Goal: Task Accomplishment & Management: Manage account settings

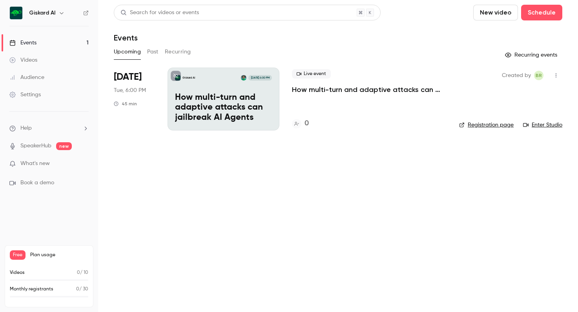
click at [27, 42] on div "Events" at bounding box center [22, 43] width 27 height 8
click at [41, 165] on span "What's new" at bounding box center [34, 163] width 29 height 8
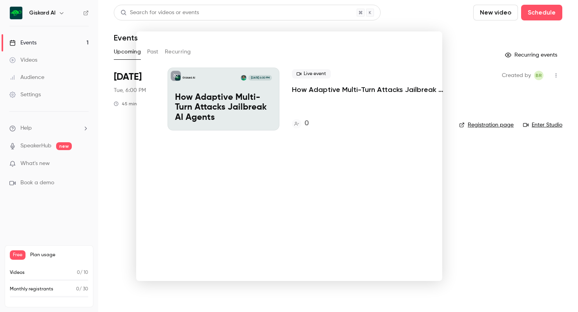
click at [468, 156] on div at bounding box center [289, 156] width 578 height 312
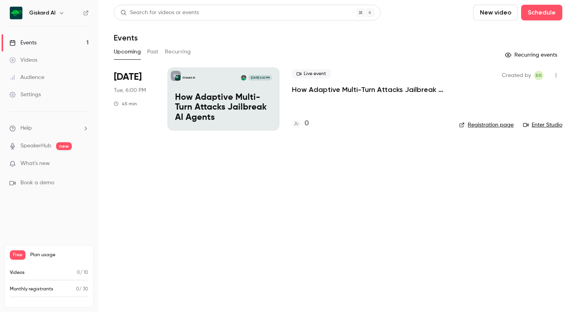
click at [26, 98] on div "Settings" at bounding box center [24, 95] width 31 height 8
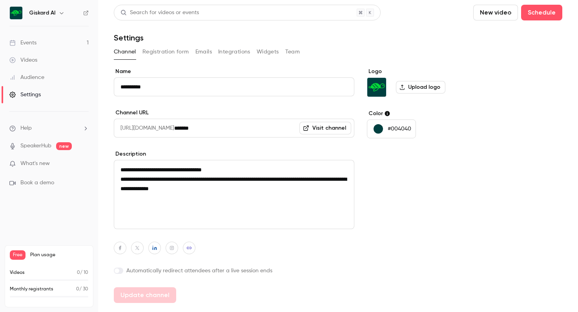
click at [159, 50] on button "Registration form" at bounding box center [165, 52] width 47 height 13
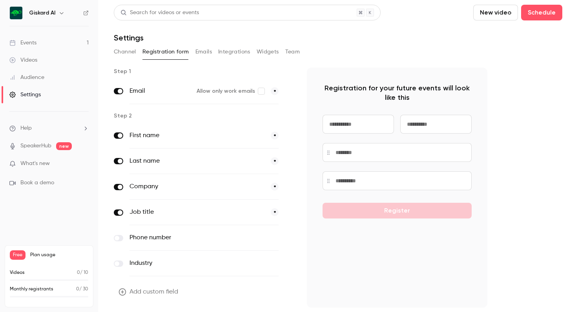
click at [206, 53] on button "Emails" at bounding box center [203, 52] width 16 height 13
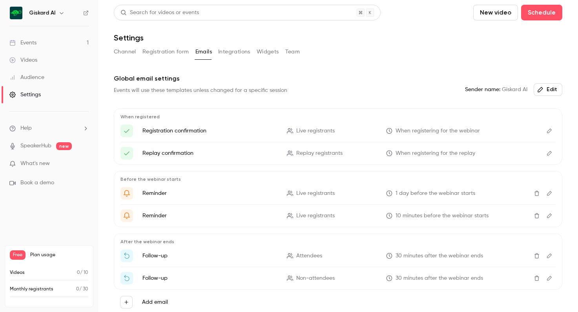
click at [228, 51] on button "Integrations" at bounding box center [234, 52] width 32 height 13
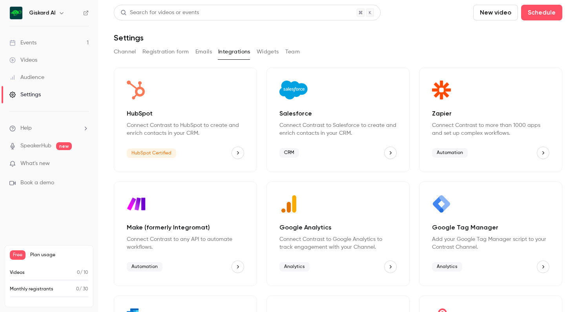
click at [268, 53] on button "Widgets" at bounding box center [268, 52] width 22 height 13
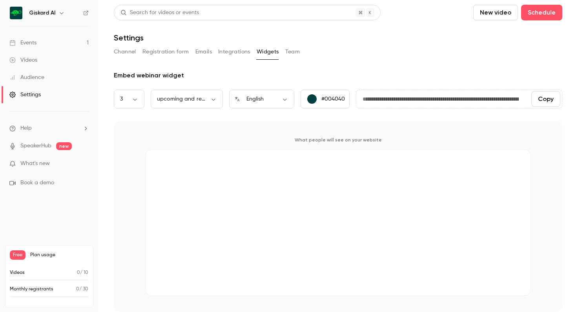
click at [289, 54] on button "Team" at bounding box center [292, 52] width 15 height 13
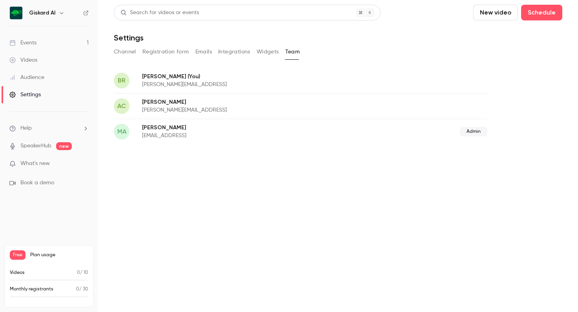
click at [12, 253] on span "Free" at bounding box center [18, 254] width 16 height 9
click at [18, 290] on p "Monthly registrants" at bounding box center [32, 288] width 44 height 7
click at [51, 16] on h6 "Giskard AI" at bounding box center [42, 13] width 26 height 8
click at [56, 11] on div "Giskard AI" at bounding box center [53, 12] width 48 height 9
click at [59, 13] on icon "button" at bounding box center [61, 13] width 6 height 6
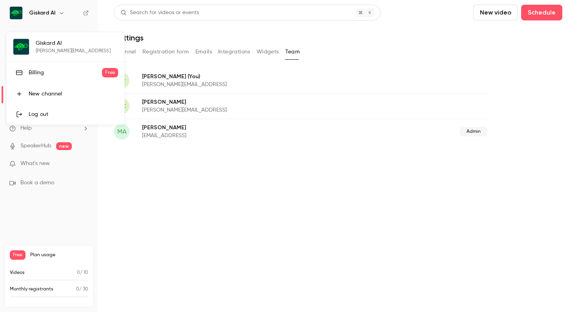
click at [32, 73] on div "Billing" at bounding box center [65, 73] width 73 height 8
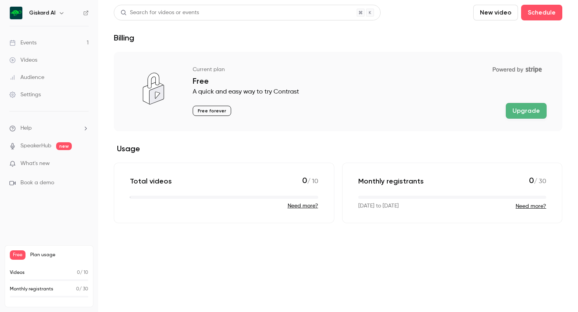
click at [529, 111] on button "Upgrade" at bounding box center [526, 111] width 41 height 16
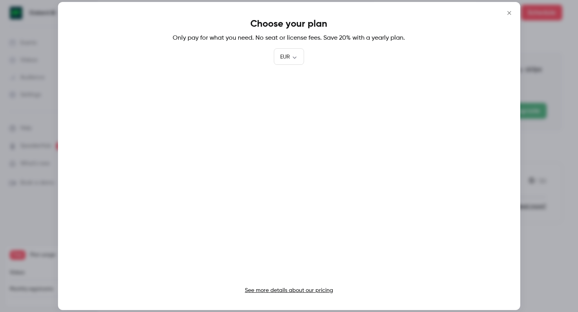
click at [269, 288] on link "See more details about our pricing" at bounding box center [289, 289] width 88 height 5
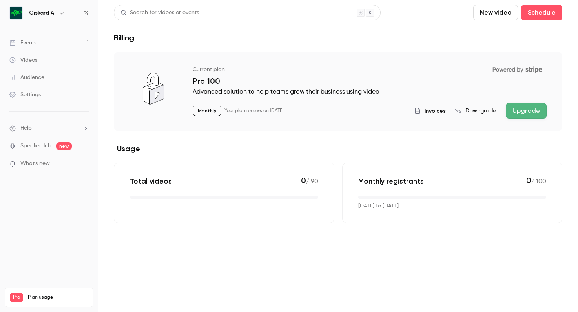
click at [36, 164] on span "What's new" at bounding box center [34, 163] width 29 height 8
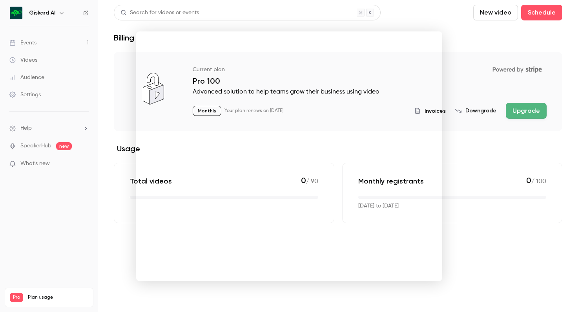
click at [439, 19] on div at bounding box center [289, 156] width 578 height 312
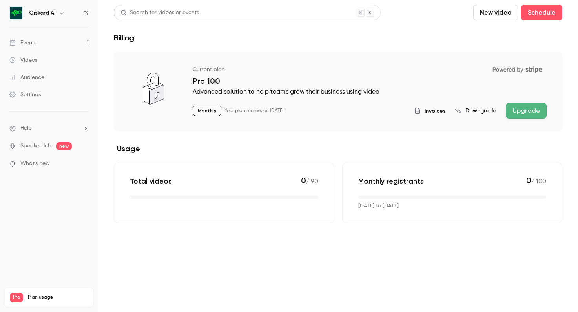
click at [33, 46] on div "Events" at bounding box center [22, 43] width 27 height 8
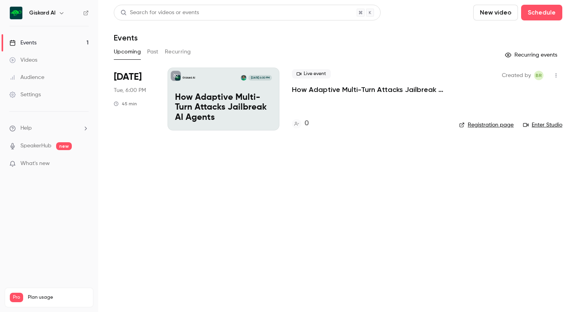
click at [191, 106] on p "How Adaptive Multi-Turn Attacks Jailbreak AI Agents" at bounding box center [223, 108] width 97 height 30
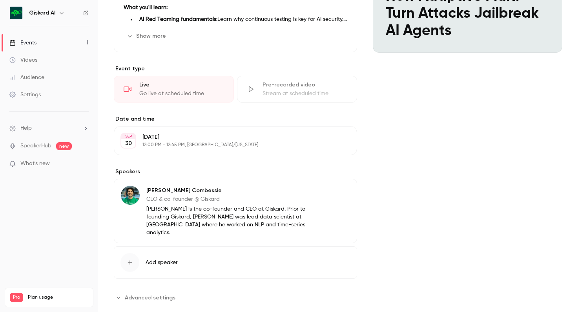
scroll to position [222, 0]
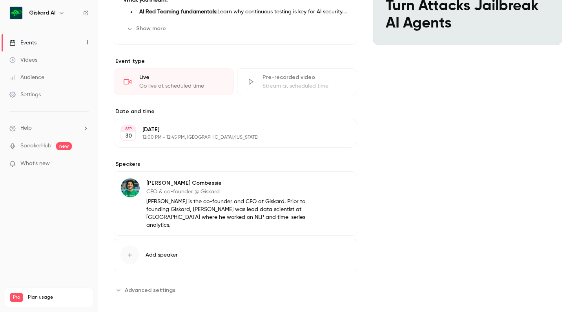
click at [130, 286] on span "Advanced settings" at bounding box center [150, 290] width 51 height 8
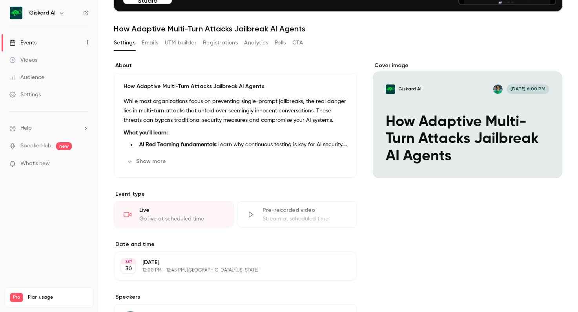
scroll to position [61, 0]
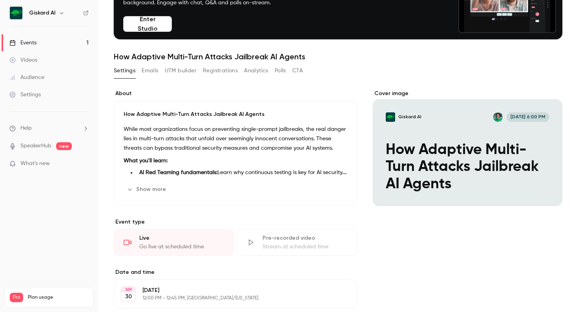
click at [145, 189] on button "Show more" at bounding box center [147, 189] width 47 height 13
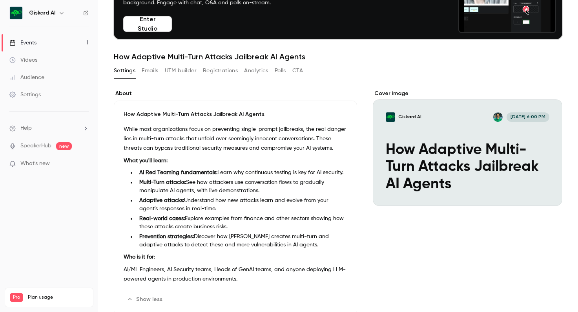
click at [146, 74] on button "Emails" at bounding box center [150, 70] width 16 height 13
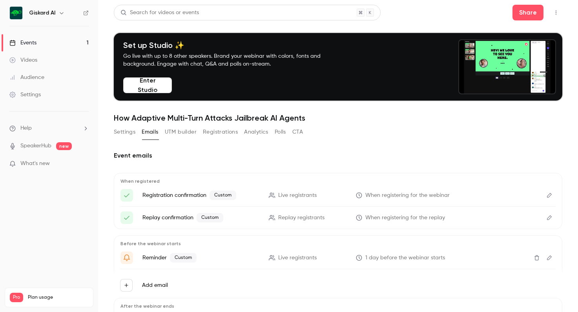
click at [549, 196] on icon "Edit" at bounding box center [549, 195] width 5 height 5
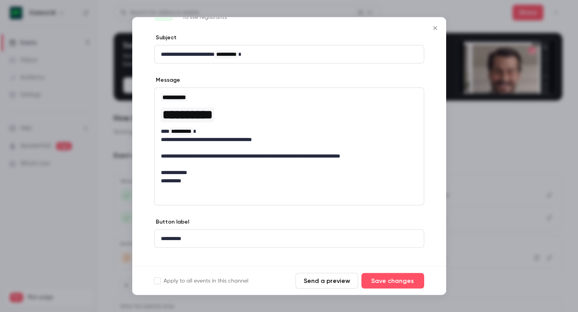
scroll to position [40, 0]
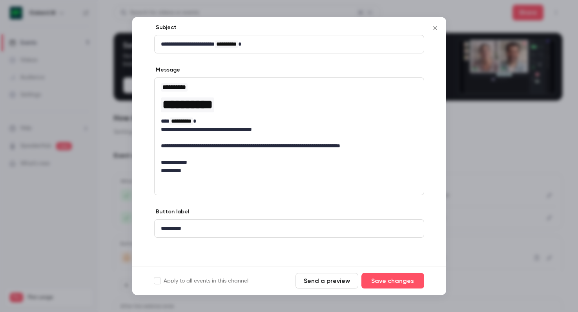
click at [435, 27] on icon "Close" at bounding box center [435, 28] width 4 height 4
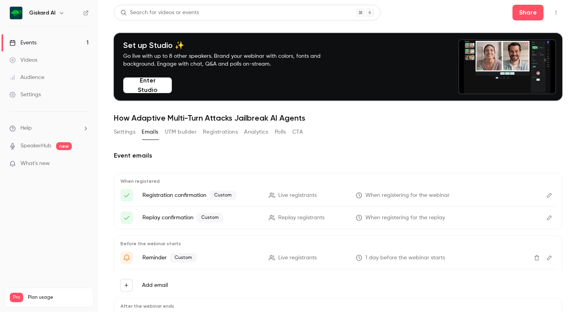
click at [549, 194] on icon "Edit" at bounding box center [549, 195] width 5 height 5
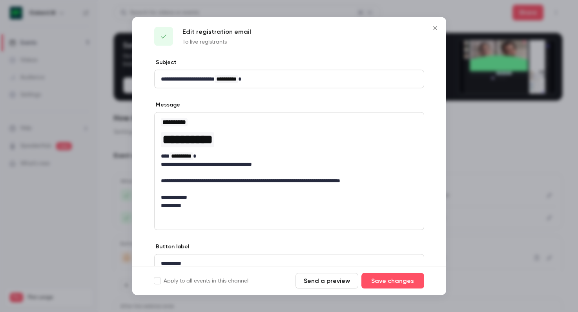
scroll to position [0, 0]
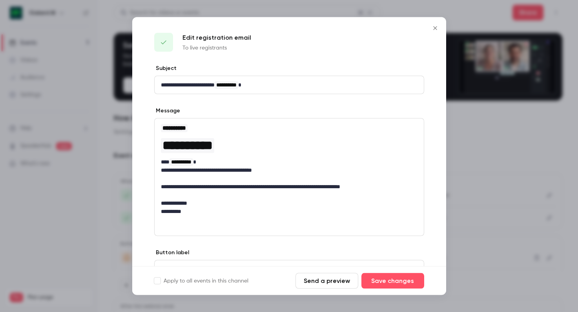
click at [317, 280] on button "Send a preview" at bounding box center [326, 281] width 63 height 16
click at [187, 178] on p "editor" at bounding box center [289, 178] width 257 height 8
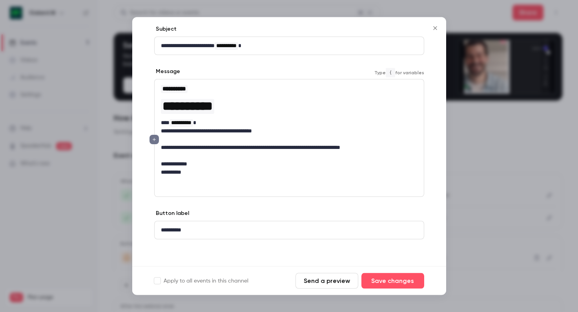
scroll to position [40, 0]
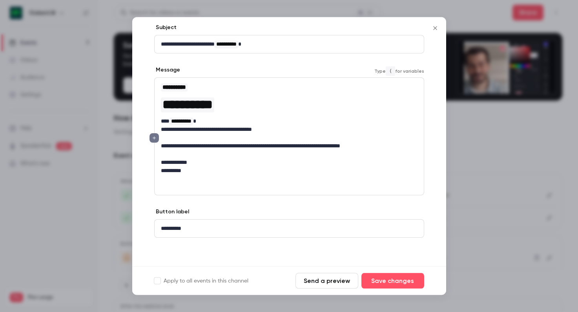
click at [153, 136] on icon "editor" at bounding box center [153, 137] width 5 height 5
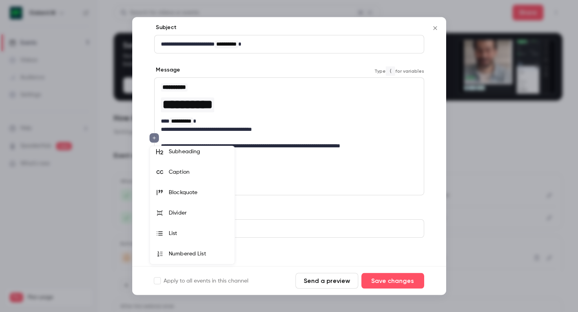
scroll to position [0, 0]
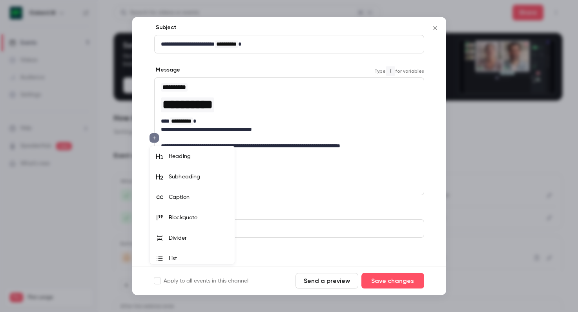
click at [278, 162] on div at bounding box center [289, 156] width 578 height 312
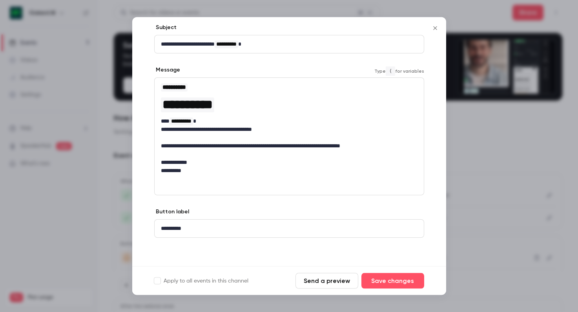
click at [215, 180] on div "**********" at bounding box center [289, 137] width 270 height 118
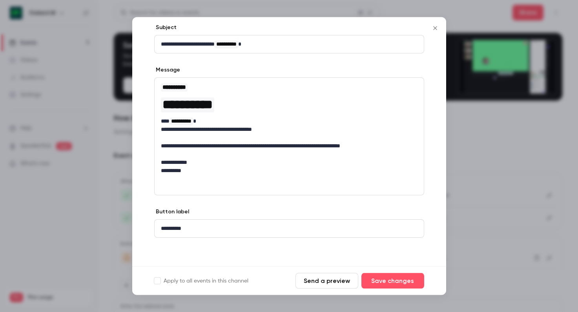
click at [201, 170] on p "**********" at bounding box center [289, 171] width 257 height 8
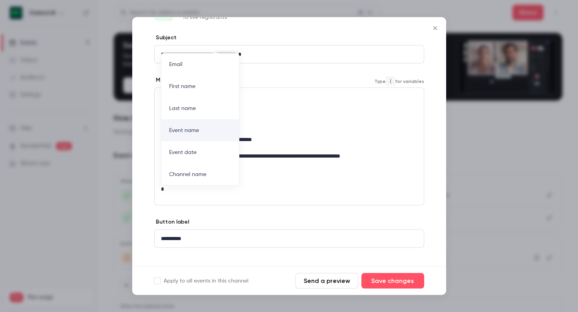
scroll to position [34, 0]
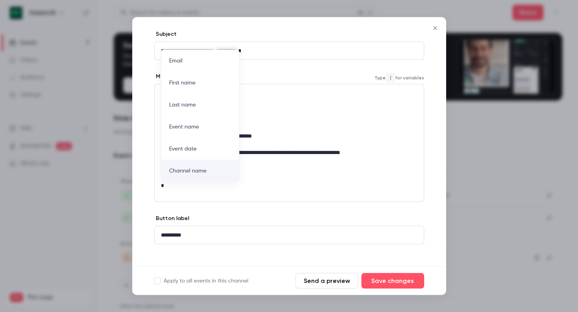
click at [191, 189] on p "*" at bounding box center [289, 185] width 257 height 8
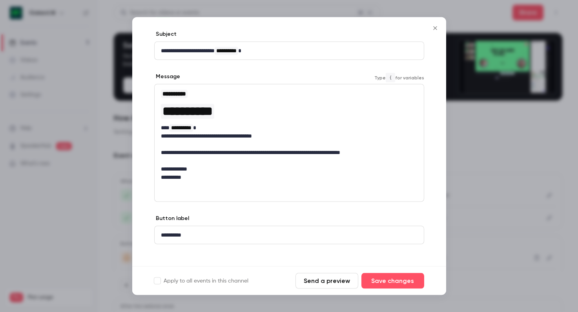
click at [435, 26] on icon "Close" at bounding box center [434, 28] width 9 height 6
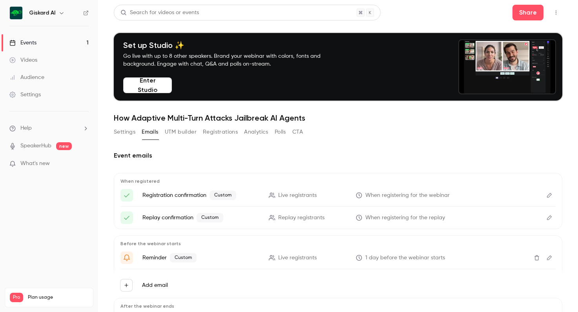
click at [414, 218] on span "When registering for the replay" at bounding box center [405, 217] width 80 height 8
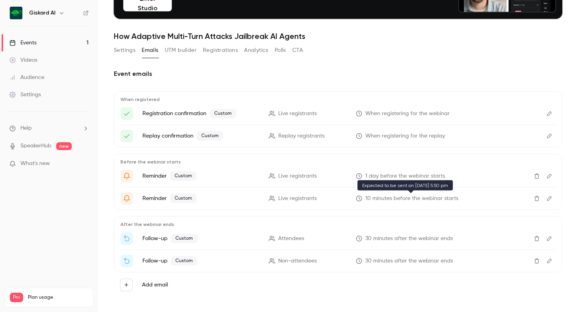
scroll to position [82, 0]
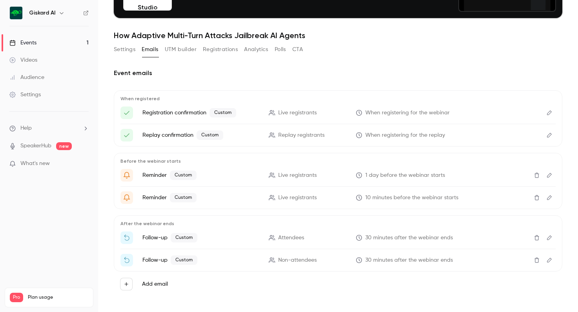
click at [549, 132] on icon "Edit" at bounding box center [549, 134] width 6 height 5
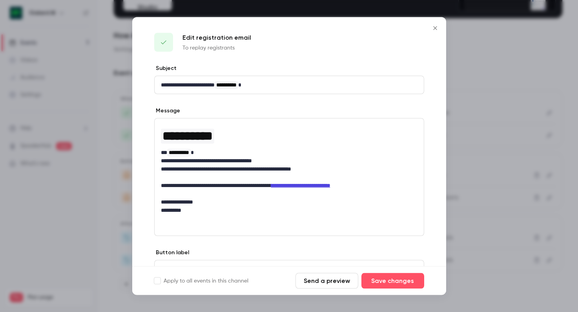
click at [433, 26] on icon "Close" at bounding box center [434, 28] width 9 height 6
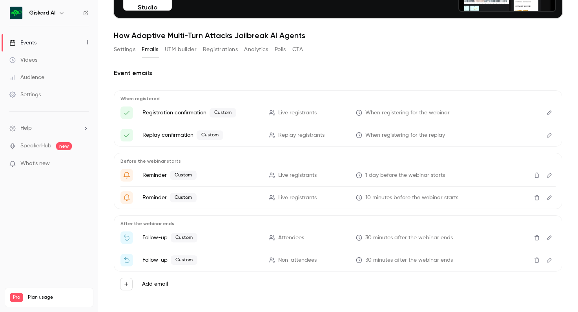
click at [131, 51] on button "Settings" at bounding box center [125, 49] width 22 height 13
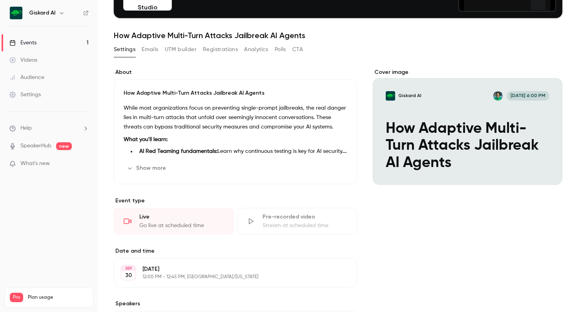
click at [154, 50] on button "Emails" at bounding box center [150, 49] width 16 height 13
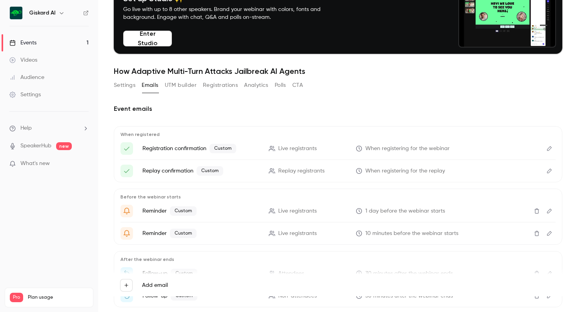
scroll to position [47, 0]
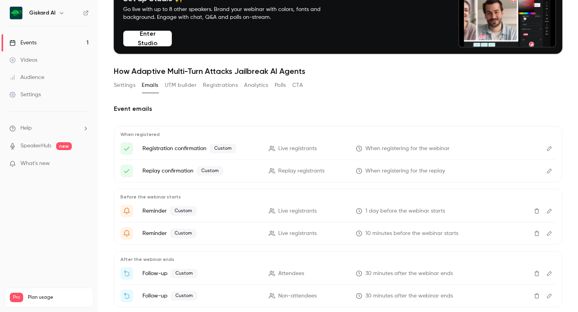
click at [184, 85] on button "UTM builder" at bounding box center [181, 85] width 32 height 13
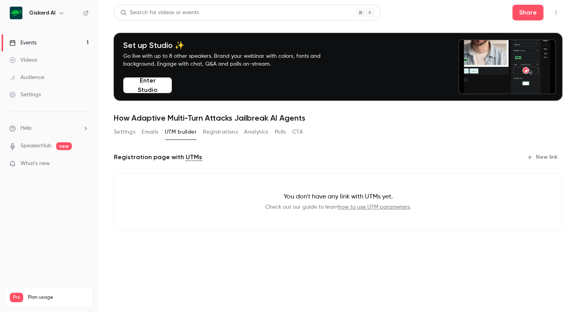
click at [221, 131] on button "Registrations" at bounding box center [220, 132] width 35 height 13
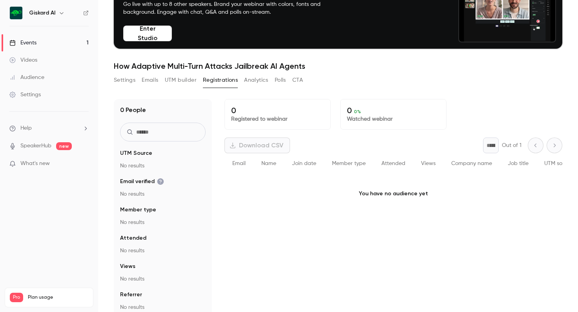
scroll to position [77, 0]
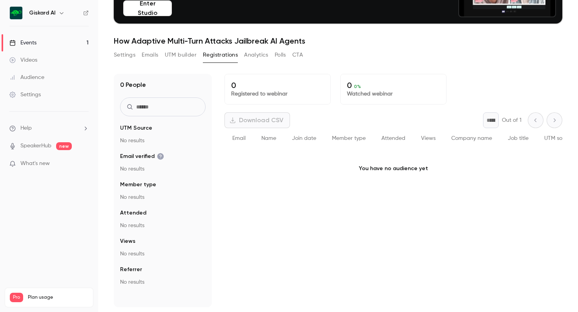
click at [252, 54] on button "Analytics" at bounding box center [256, 55] width 24 height 13
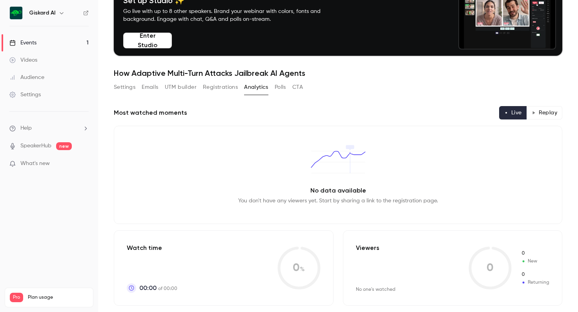
scroll to position [34, 0]
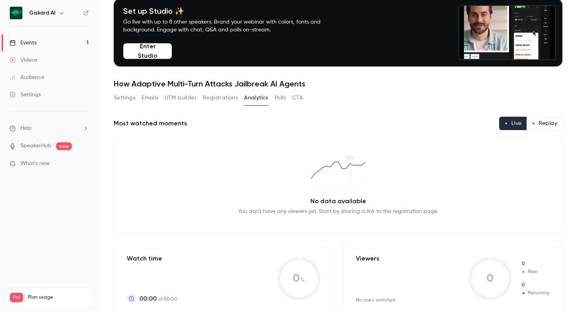
click at [281, 97] on button "Polls" at bounding box center [280, 97] width 11 height 13
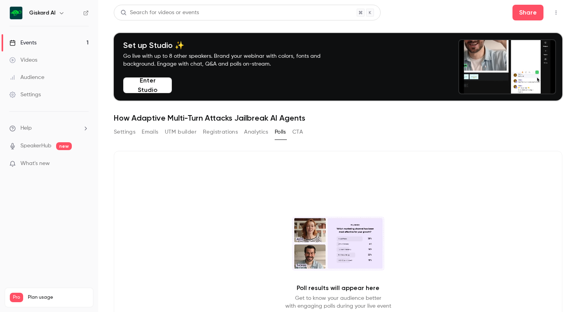
click at [299, 130] on button "CTA" at bounding box center [297, 132] width 11 height 13
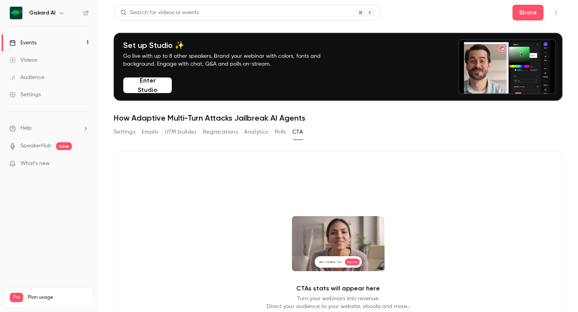
click at [124, 133] on button "Settings" at bounding box center [125, 132] width 22 height 13
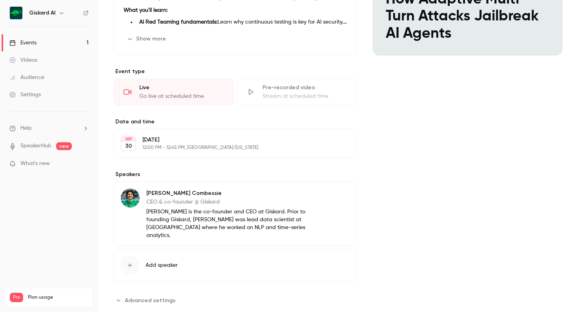
scroll to position [222, 0]
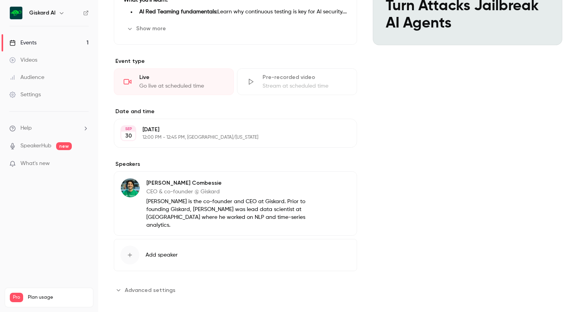
click at [156, 286] on span "Advanced settings" at bounding box center [150, 290] width 51 height 8
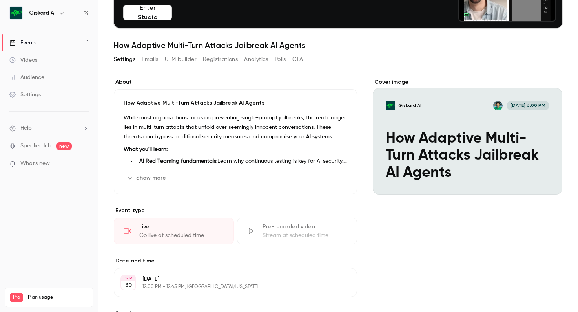
scroll to position [71, 0]
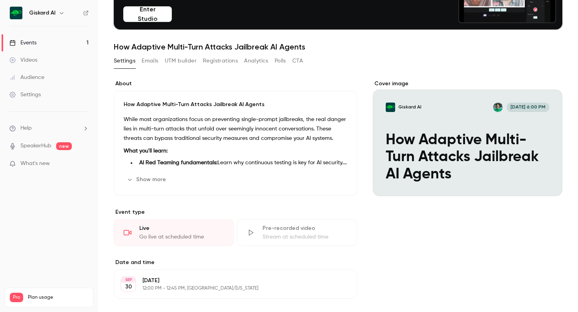
click at [472, 144] on div "Cover image" at bounding box center [468, 138] width 190 height 116
click at [0, 0] on input "Giskard AI [DATE] 6:00 PM How Adaptive Multi-Turn Attacks Jailbreak AI Agents" at bounding box center [0, 0] width 0 height 0
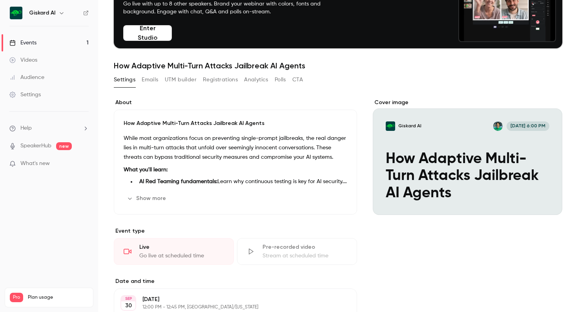
scroll to position [51, 0]
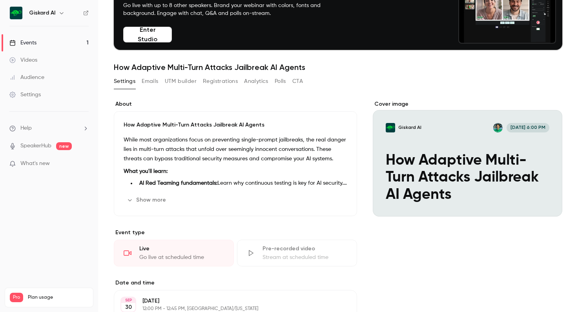
click at [145, 81] on button "Emails" at bounding box center [150, 81] width 16 height 13
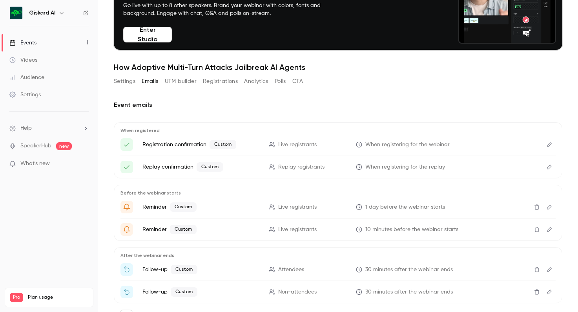
scroll to position [47, 0]
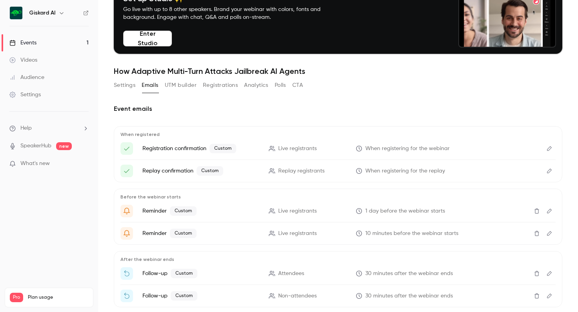
click at [132, 80] on button "Settings" at bounding box center [125, 85] width 22 height 13
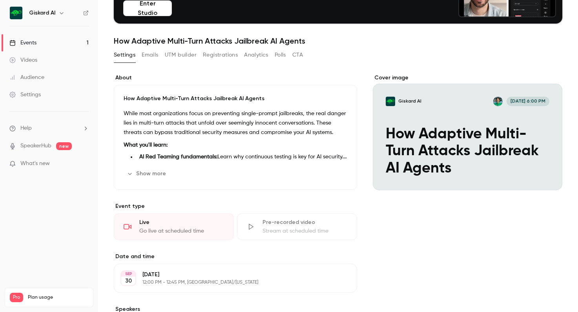
scroll to position [74, 0]
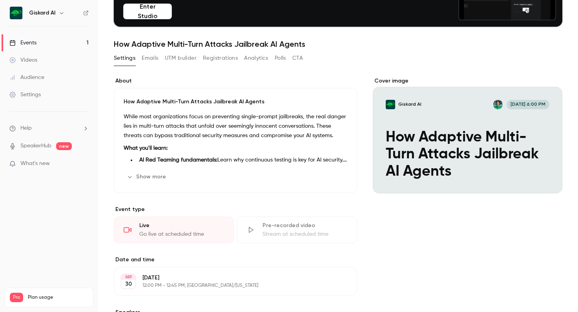
click at [153, 175] on button "Show more" at bounding box center [147, 176] width 47 height 13
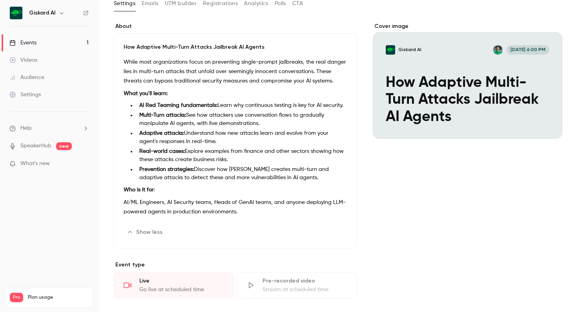
scroll to position [132, 0]
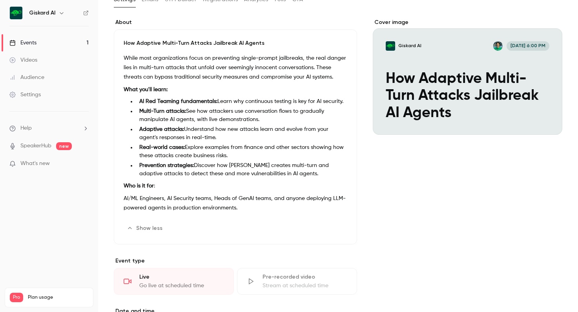
click at [141, 228] on button "Show less" at bounding box center [146, 228] width 44 height 13
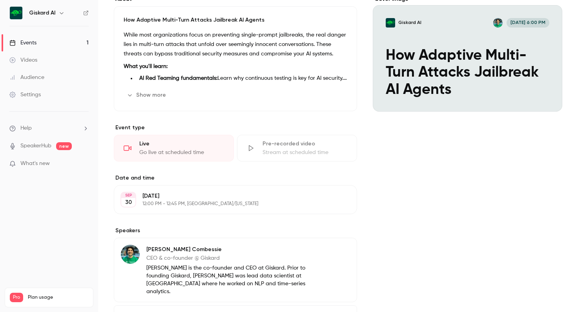
scroll to position [0, 0]
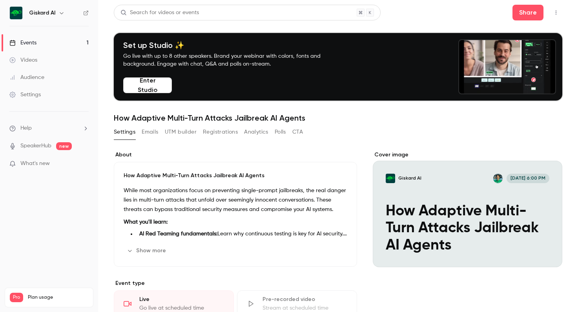
click at [221, 129] on button "Registrations" at bounding box center [220, 132] width 35 height 13
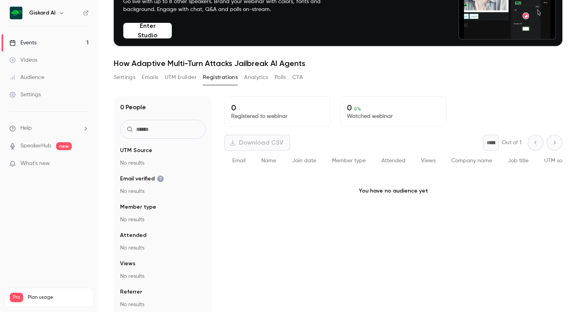
scroll to position [46, 0]
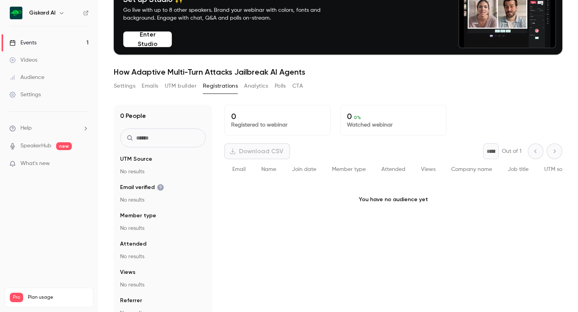
click at [148, 87] on button "Emails" at bounding box center [150, 86] width 16 height 13
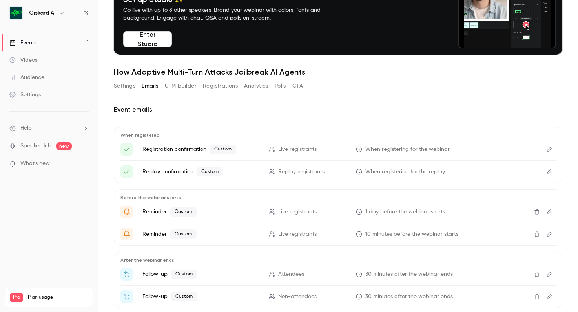
click at [128, 88] on button "Settings" at bounding box center [125, 86] width 22 height 13
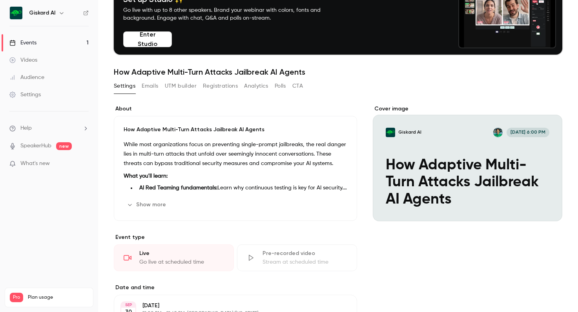
click at [36, 95] on div "Settings" at bounding box center [24, 95] width 31 height 8
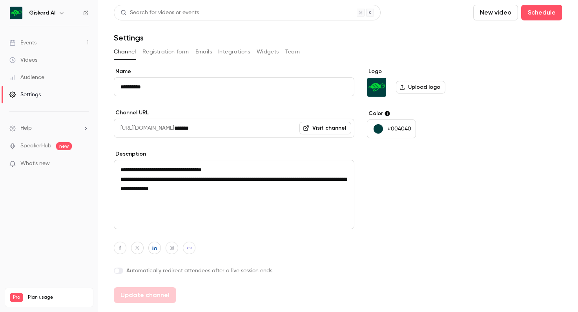
click at [170, 48] on button "Registration form" at bounding box center [165, 52] width 47 height 13
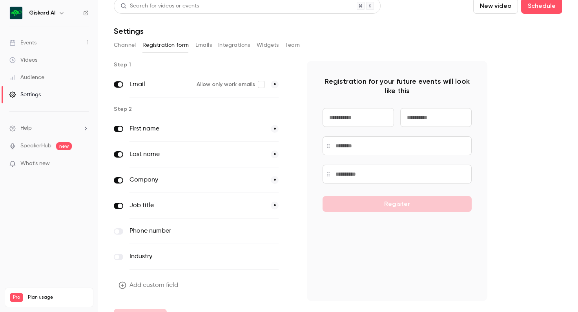
scroll to position [9, 0]
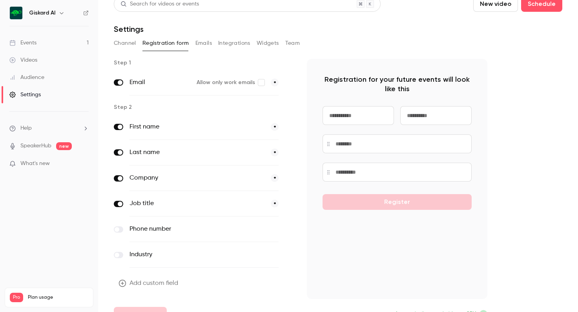
click at [175, 113] on div "Step 1 Email Allow only work emails * Step 2 First name * Last name * Company *…" at bounding box center [204, 190] width 180 height 263
drag, startPoint x: 182, startPoint y: 120, endPoint x: 184, endPoint y: 97, distance: 22.8
click at [184, 97] on div "Step 1 Email Allow only work emails * Step 2 First name * Last name * Company *…" at bounding box center [204, 190] width 180 height 263
click at [175, 95] on div "Step 1 Email Allow only work emails * Step 2 First name * Last name * Company *…" at bounding box center [204, 190] width 180 height 263
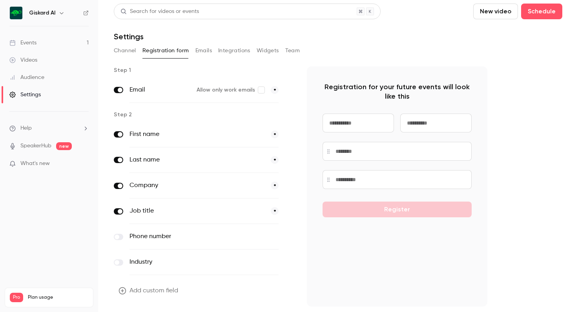
scroll to position [0, 0]
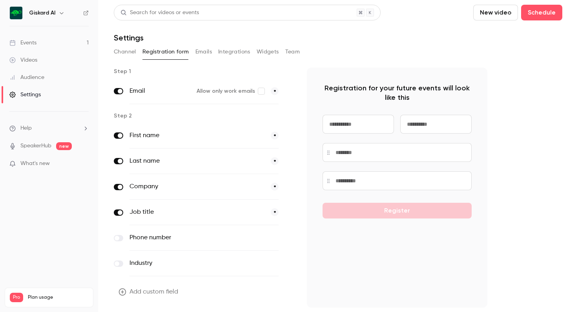
click at [201, 51] on button "Emails" at bounding box center [203, 52] width 16 height 13
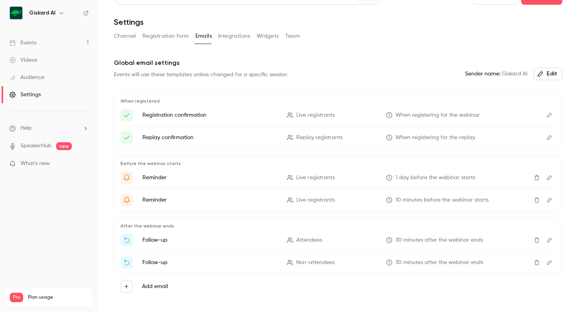
scroll to position [19, 0]
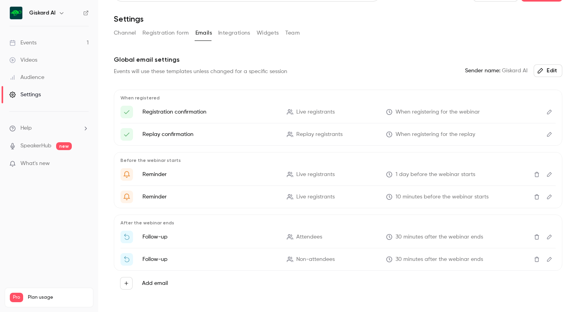
click at [232, 31] on button "Integrations" at bounding box center [234, 33] width 32 height 13
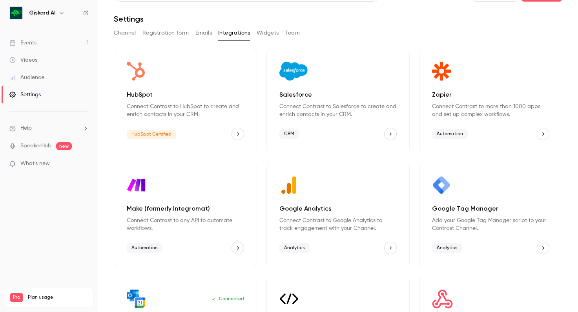
click at [267, 32] on button "Widgets" at bounding box center [268, 33] width 22 height 13
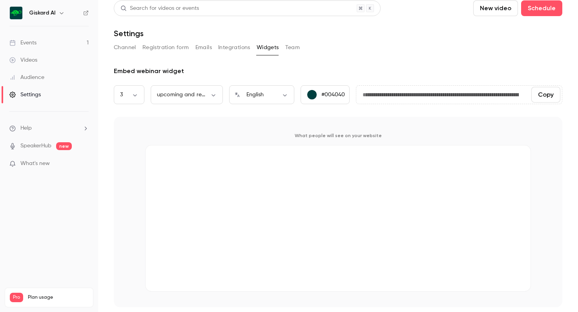
scroll to position [4, 0]
click at [287, 48] on button "Team" at bounding box center [292, 47] width 15 height 13
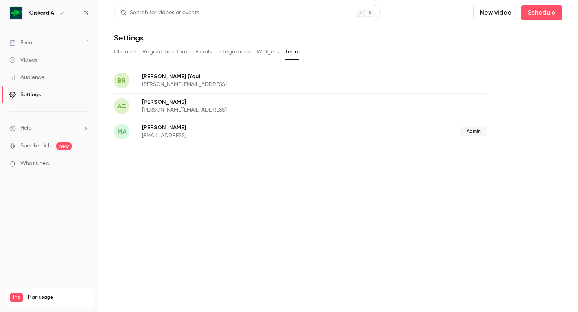
click at [179, 49] on button "Registration form" at bounding box center [165, 52] width 47 height 13
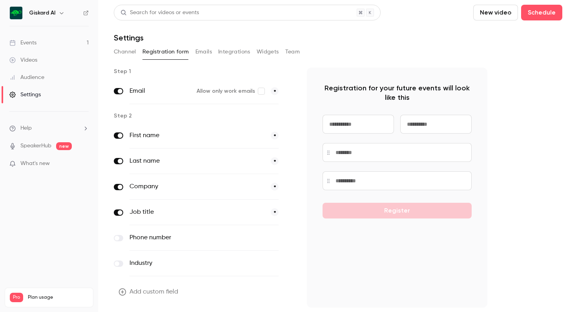
click at [129, 49] on button "Channel" at bounding box center [125, 52] width 22 height 13
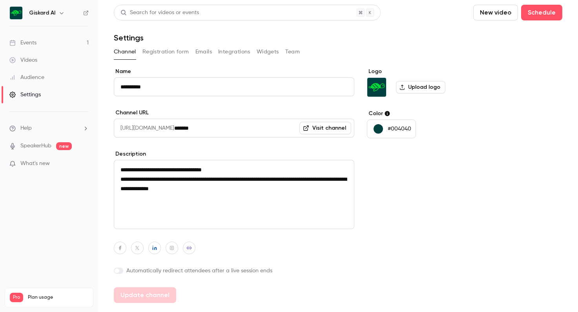
click at [334, 127] on link "Visit channel" at bounding box center [325, 128] width 52 height 13
click at [25, 42] on div "Events" at bounding box center [22, 43] width 27 height 8
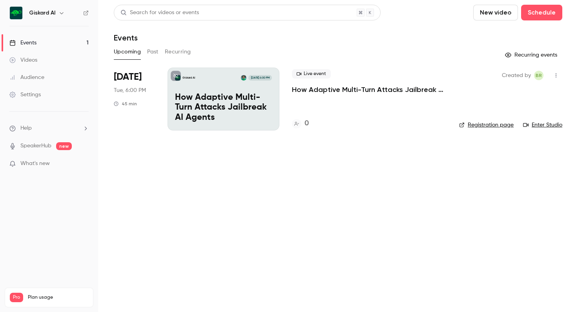
click at [555, 71] on button "button" at bounding box center [556, 75] width 13 height 13
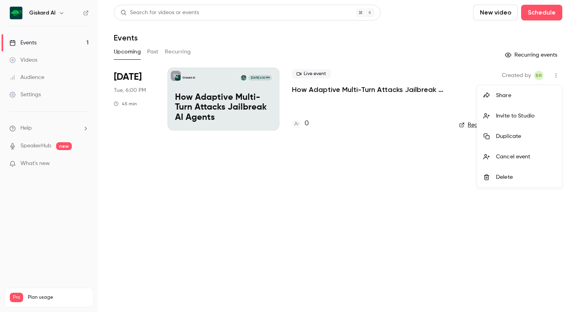
click at [380, 158] on div at bounding box center [289, 156] width 578 height 312
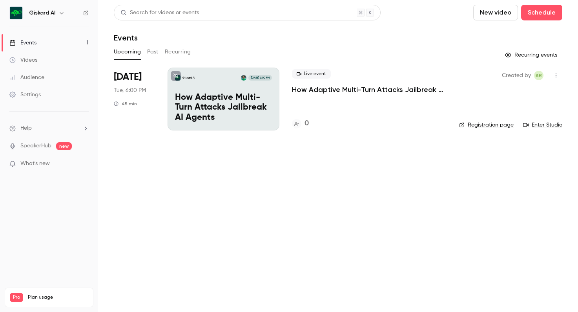
click at [248, 98] on p "How Adaptive Multi-Turn Attacks Jailbreak AI Agents" at bounding box center [223, 108] width 97 height 30
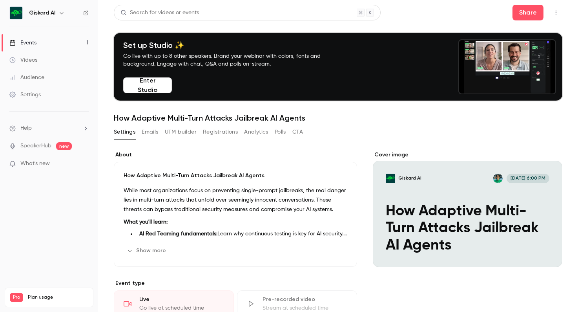
click at [301, 129] on button "CTA" at bounding box center [297, 132] width 11 height 13
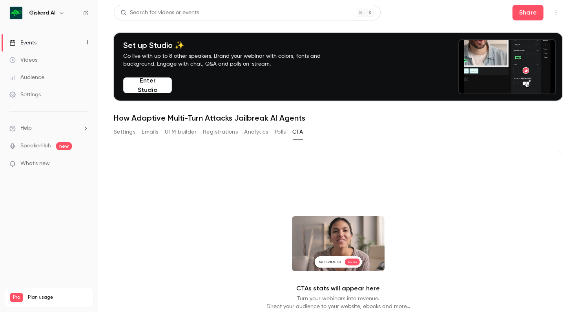
click at [118, 131] on button "Settings" at bounding box center [125, 132] width 22 height 13
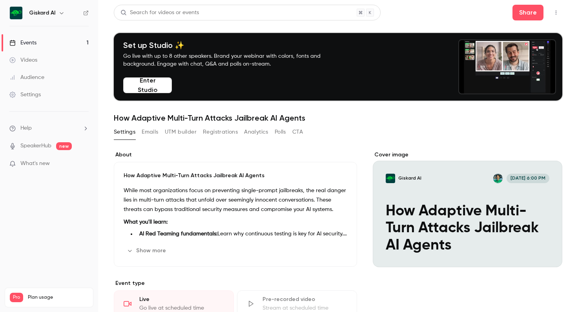
click at [554, 15] on icon "button" at bounding box center [556, 12] width 6 height 5
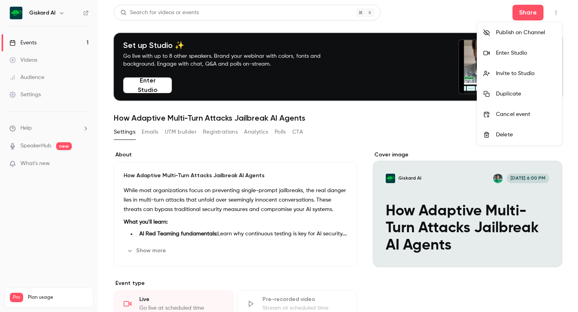
click at [149, 135] on div at bounding box center [289, 156] width 578 height 312
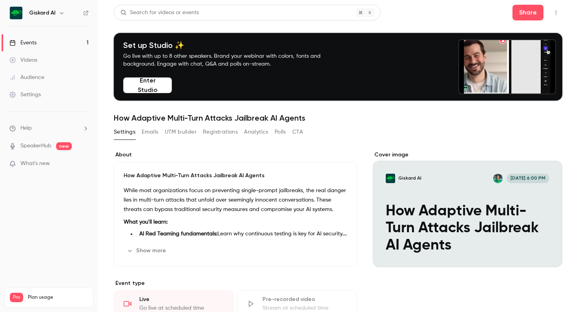
click at [151, 132] on button "Emails" at bounding box center [150, 132] width 16 height 13
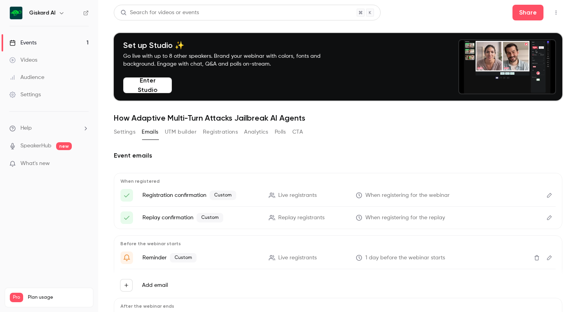
click at [550, 216] on icon "Edit" at bounding box center [549, 217] width 6 height 5
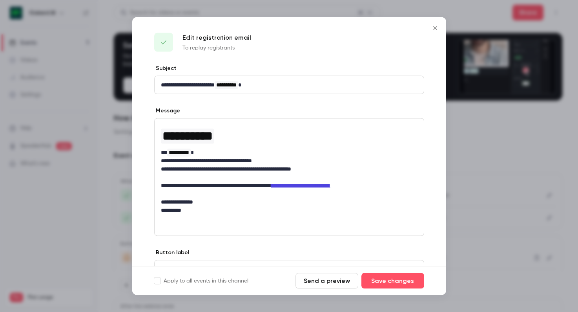
click at [324, 280] on button "Send a preview" at bounding box center [326, 281] width 63 height 16
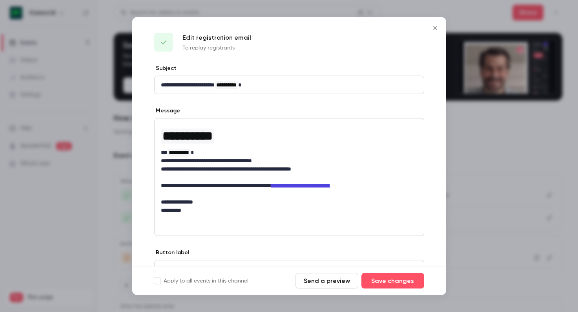
click at [435, 27] on icon "Close" at bounding box center [434, 28] width 9 height 6
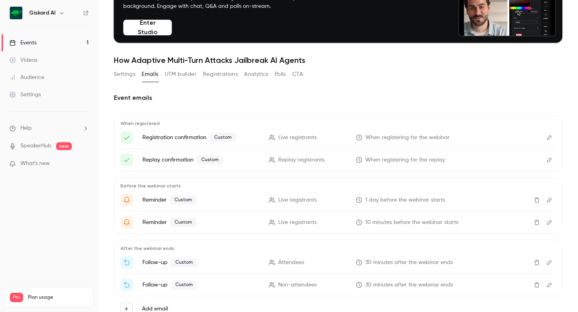
scroll to position [64, 0]
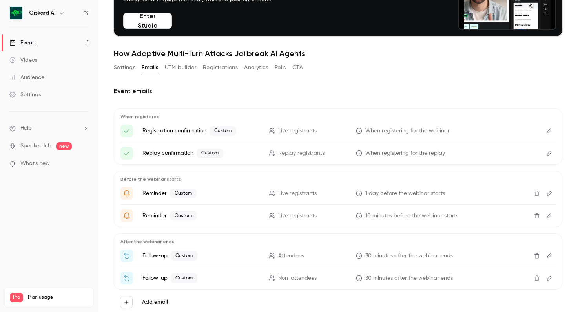
click at [551, 195] on icon "Edit" at bounding box center [549, 192] width 6 height 5
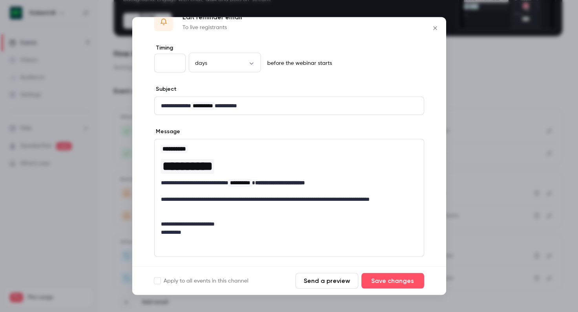
scroll to position [21, 0]
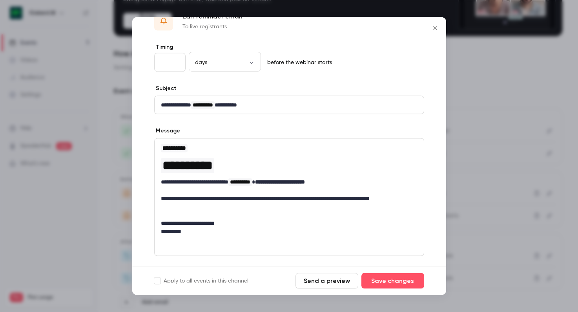
click at [326, 279] on button "Send a preview" at bounding box center [326, 281] width 63 height 16
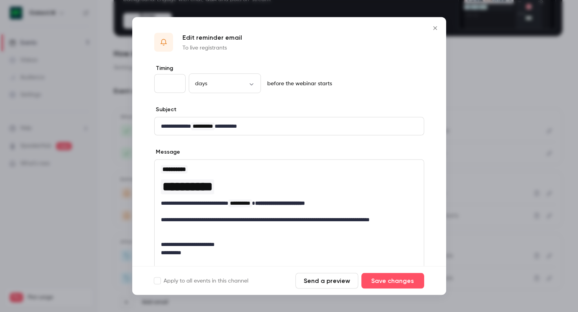
click at [433, 24] on button "Close" at bounding box center [435, 28] width 16 height 16
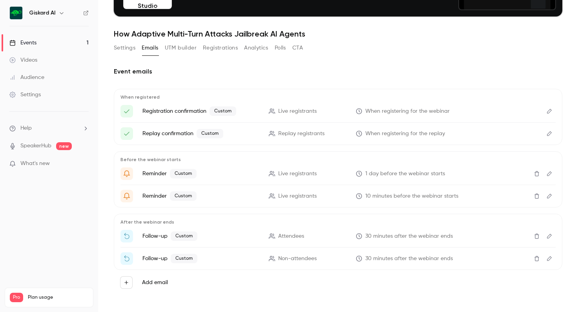
scroll to position [88, 0]
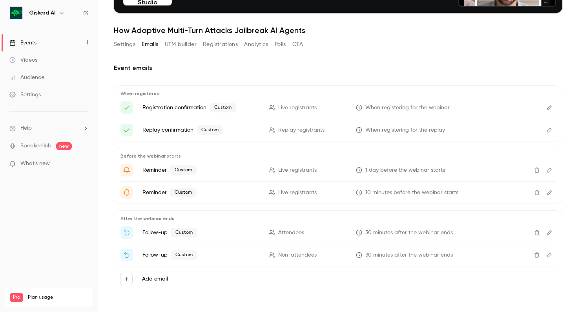
click at [546, 192] on icon "Edit" at bounding box center [549, 192] width 6 height 5
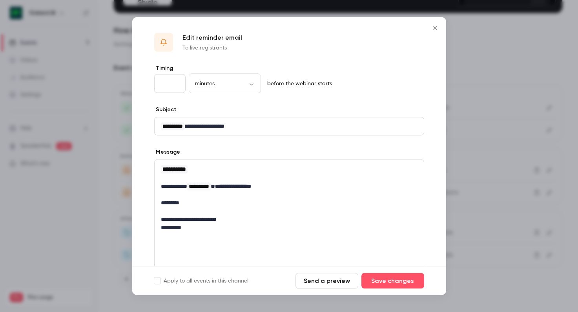
click at [321, 280] on button "Send a preview" at bounding box center [326, 281] width 63 height 16
click at [282, 186] on p "**********" at bounding box center [289, 186] width 257 height 8
click at [395, 278] on button "Save changes" at bounding box center [392, 281] width 63 height 16
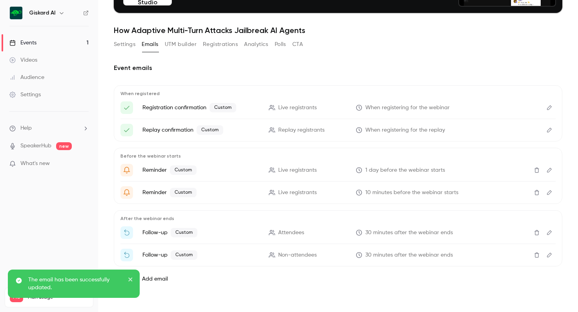
click at [547, 234] on icon "Edit" at bounding box center [549, 232] width 5 height 5
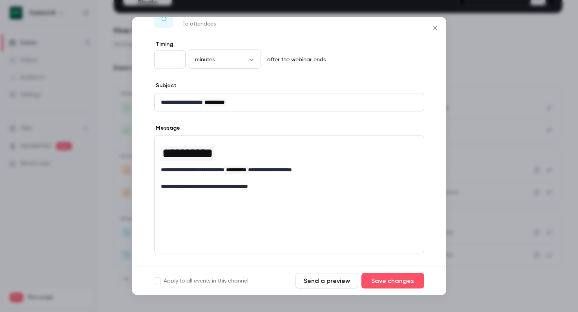
scroll to position [30, 0]
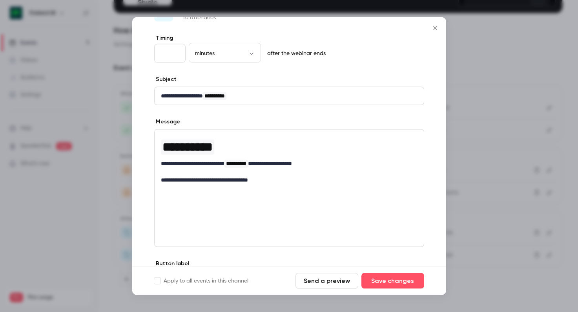
click at [314, 281] on button "Send a preview" at bounding box center [326, 281] width 63 height 16
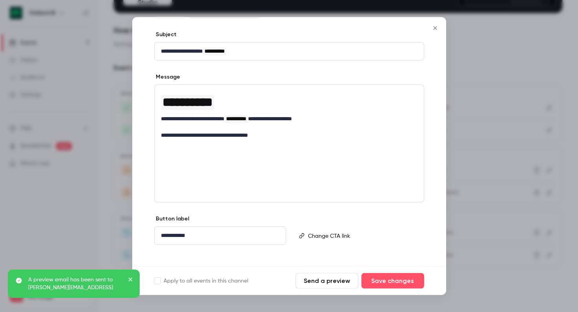
scroll to position [82, 0]
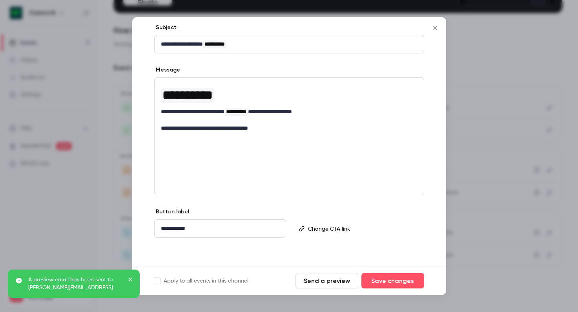
click at [314, 228] on p "editor" at bounding box center [362, 228] width 109 height 8
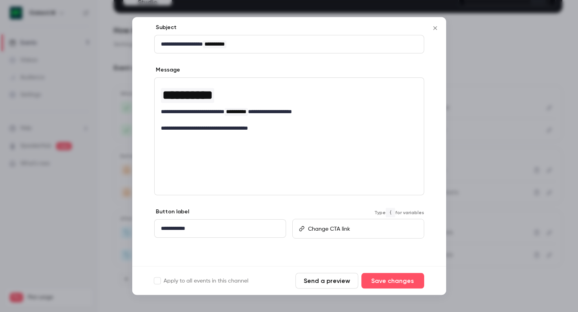
click at [321, 212] on div "Type { for variables" at bounding box center [358, 229] width 132 height 42
click at [434, 27] on icon "Close" at bounding box center [435, 28] width 4 height 4
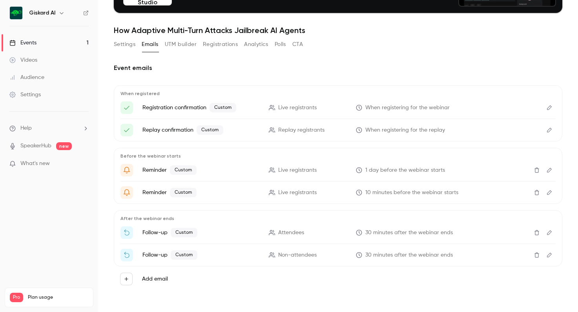
click at [181, 40] on button "UTM builder" at bounding box center [181, 44] width 32 height 13
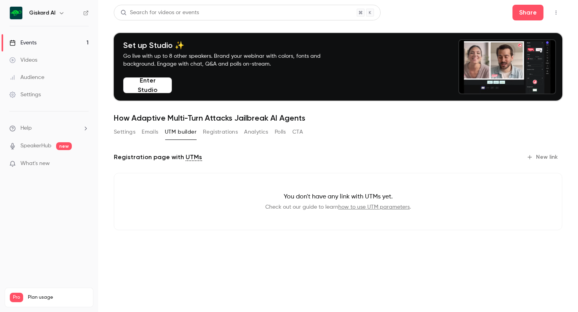
click at [126, 131] on button "Settings" at bounding box center [125, 132] width 22 height 13
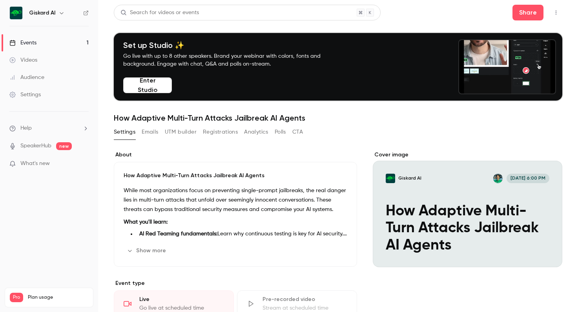
click at [147, 133] on button "Emails" at bounding box center [150, 132] width 16 height 13
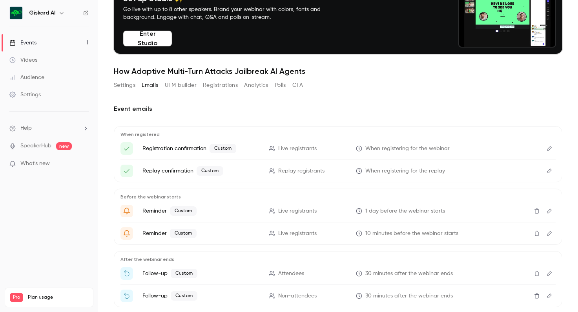
scroll to position [88, 0]
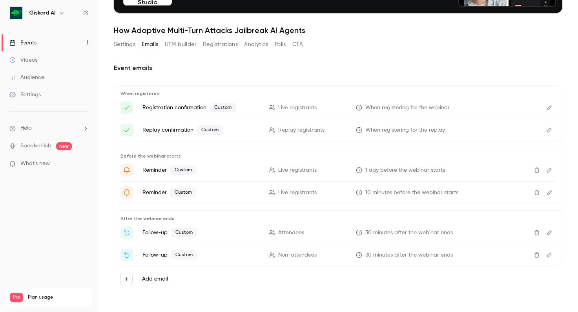
click at [548, 255] on icon "Edit" at bounding box center [549, 254] width 6 height 5
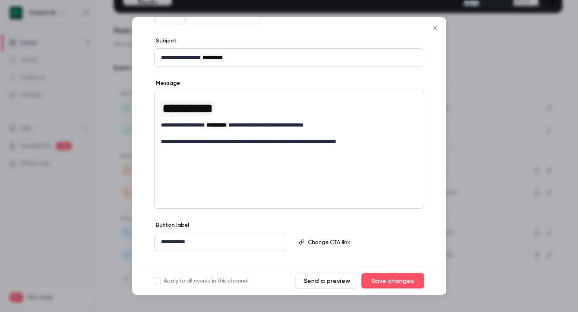
scroll to position [82, 0]
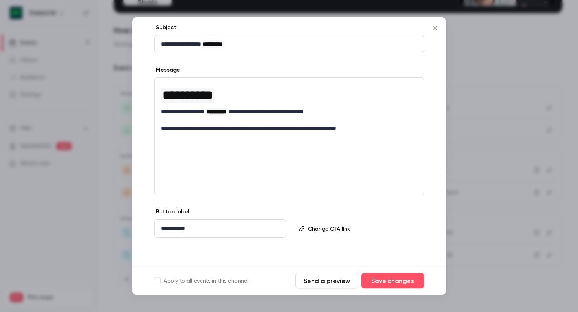
click at [315, 282] on button "Send a preview" at bounding box center [326, 281] width 63 height 16
click at [215, 110] on span "**********" at bounding box center [217, 112] width 24 height 8
drag, startPoint x: 254, startPoint y: 109, endPoint x: 281, endPoint y: 111, distance: 26.7
click at [261, 111] on span "**********" at bounding box center [249, 112] width 24 height 8
click at [287, 112] on p "**********" at bounding box center [289, 112] width 257 height 8
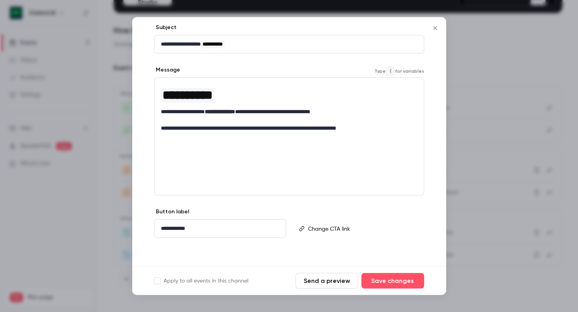
click at [205, 113] on p "**********" at bounding box center [289, 112] width 257 height 8
click at [197, 171] on div "**********" at bounding box center [289, 137] width 270 height 118
click at [213, 126] on p "**********" at bounding box center [289, 128] width 257 height 8
drag, startPoint x: 213, startPoint y: 126, endPoint x: 257, endPoint y: 127, distance: 43.6
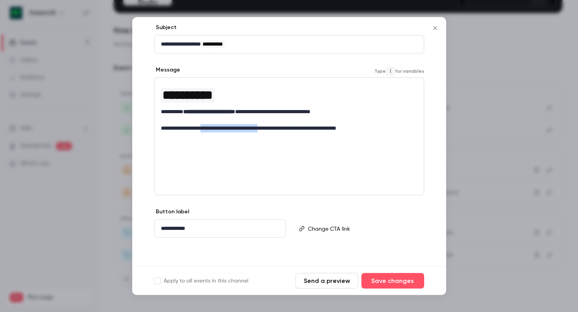
click at [257, 127] on p "**********" at bounding box center [289, 128] width 257 height 8
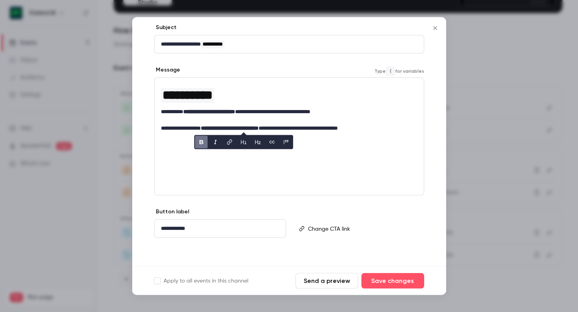
click at [337, 144] on div "**********" at bounding box center [289, 137] width 270 height 118
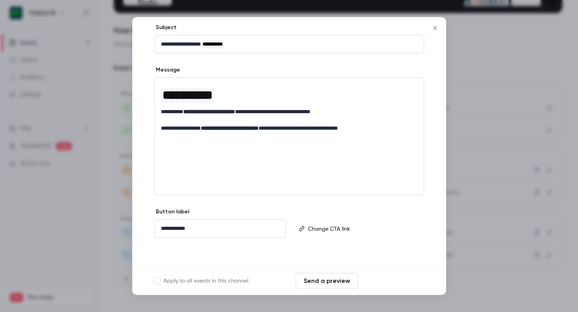
click at [378, 276] on button "Save changes" at bounding box center [392, 281] width 63 height 16
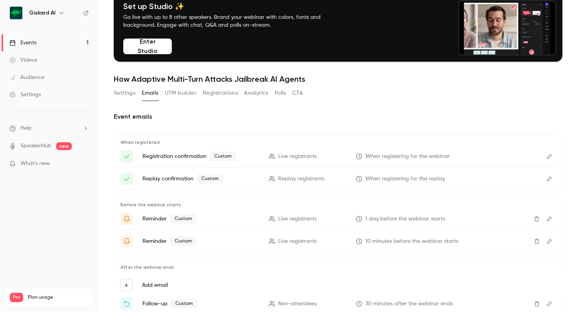
scroll to position [31, 0]
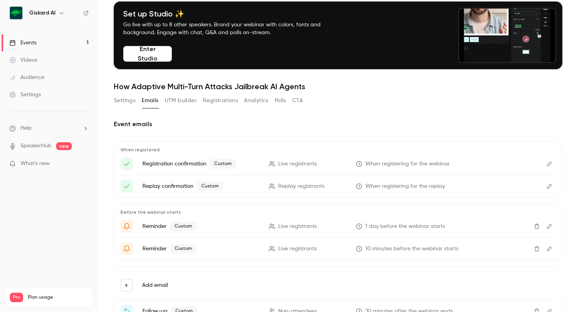
click at [124, 100] on button "Settings" at bounding box center [125, 100] width 22 height 13
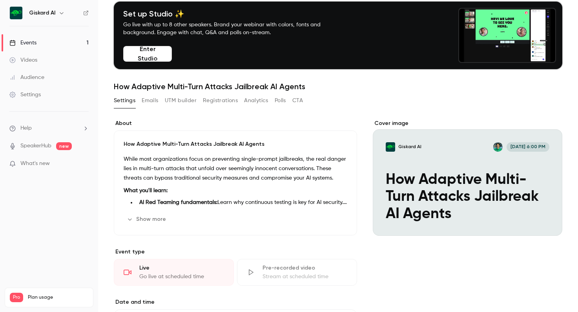
click at [152, 56] on button "Enter Studio" at bounding box center [147, 54] width 49 height 16
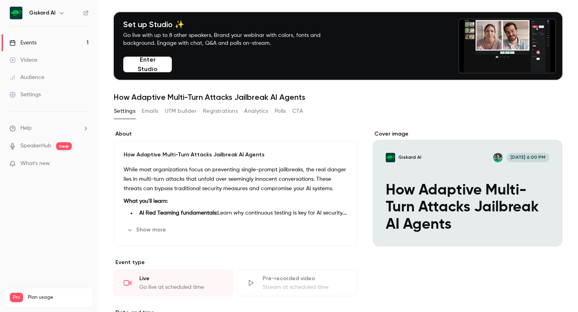
scroll to position [22, 0]
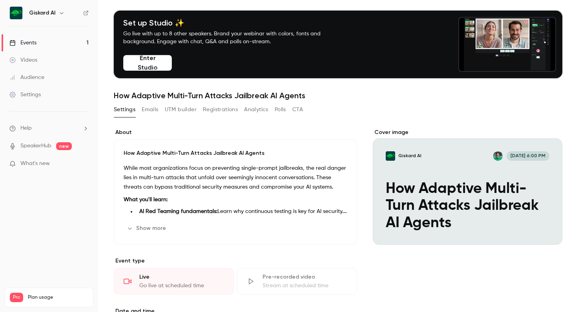
click at [150, 110] on button "Emails" at bounding box center [150, 109] width 16 height 13
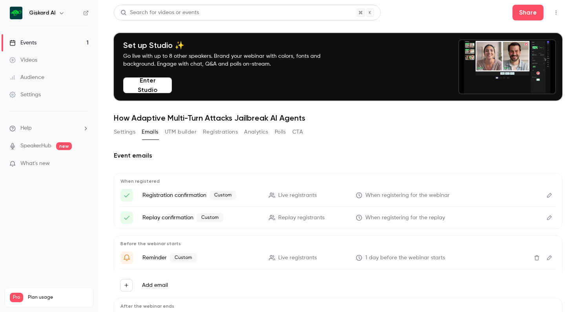
click at [186, 132] on button "UTM builder" at bounding box center [181, 132] width 32 height 13
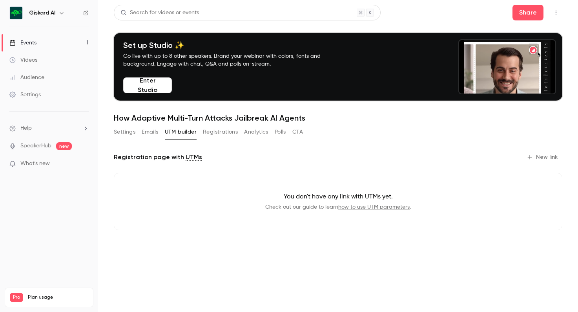
click at [226, 133] on button "Registrations" at bounding box center [220, 132] width 35 height 13
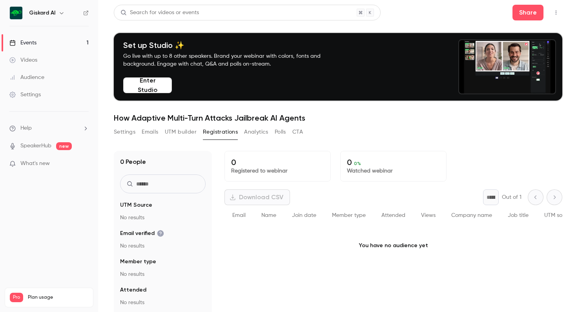
click at [256, 130] on button "Analytics" at bounding box center [256, 132] width 24 height 13
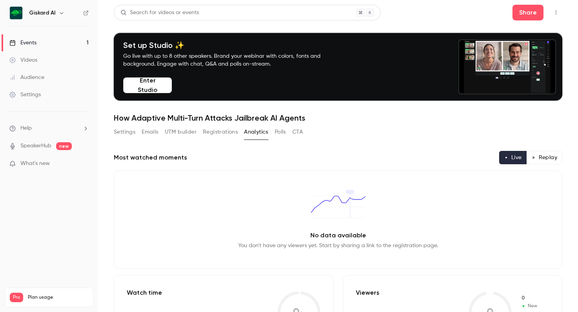
click at [284, 133] on button "Polls" at bounding box center [280, 132] width 11 height 13
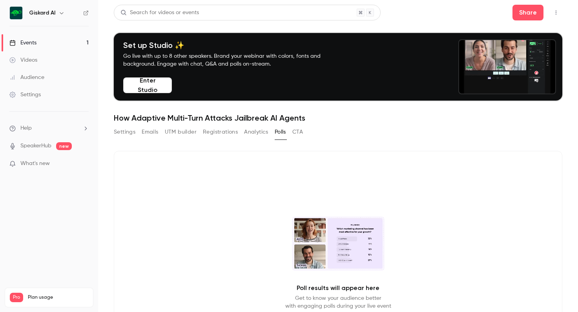
click at [296, 132] on button "CTA" at bounding box center [297, 132] width 11 height 13
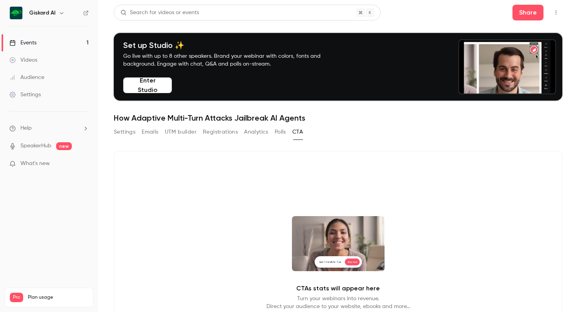
click at [124, 132] on button "Settings" at bounding box center [125, 132] width 22 height 13
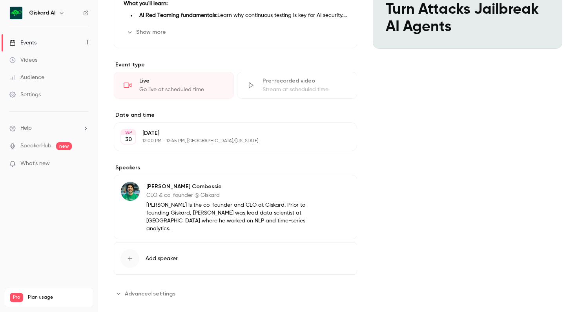
scroll to position [222, 0]
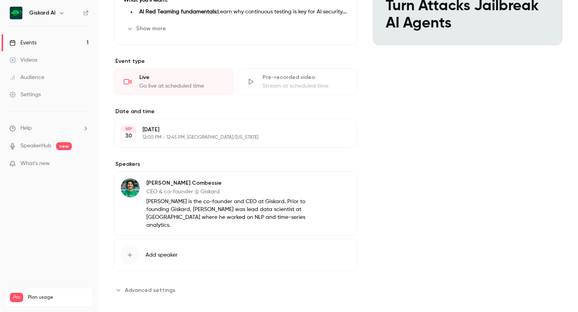
click at [37, 95] on div "Settings" at bounding box center [24, 95] width 31 height 8
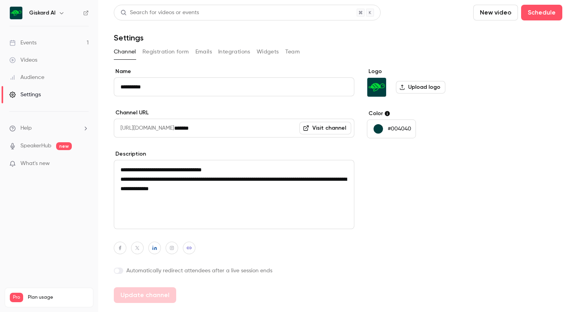
click at [161, 53] on button "Registration form" at bounding box center [165, 52] width 47 height 13
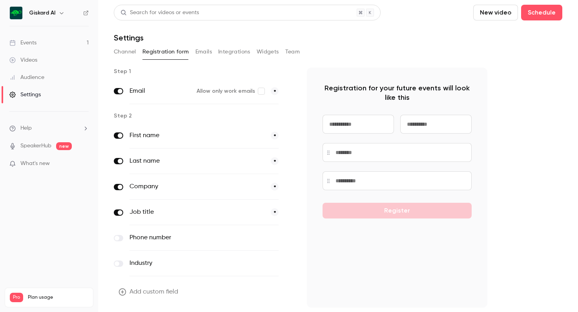
click at [264, 49] on button "Widgets" at bounding box center [268, 52] width 22 height 13
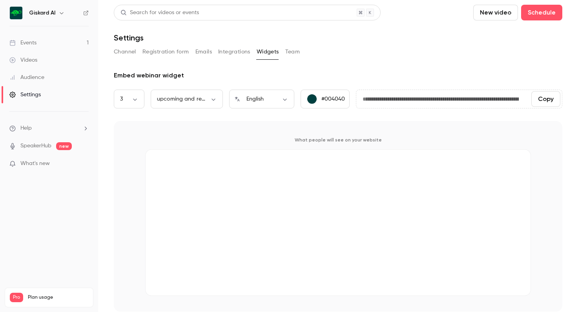
click at [232, 53] on button "Integrations" at bounding box center [234, 52] width 32 height 13
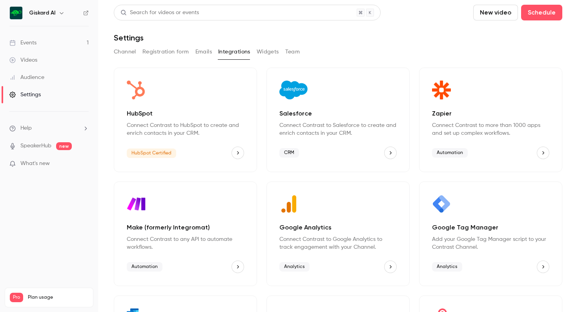
click at [294, 53] on button "Team" at bounding box center [292, 52] width 15 height 13
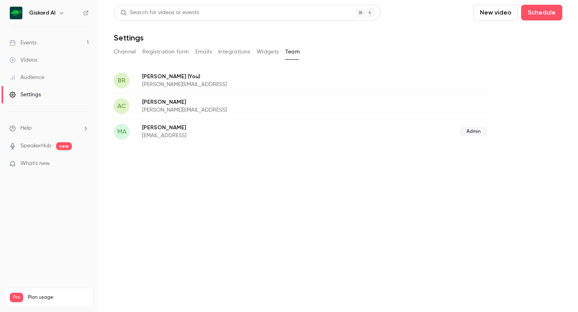
click at [206, 53] on button "Emails" at bounding box center [203, 52] width 16 height 13
